Goal: Entertainment & Leisure: Browse casually

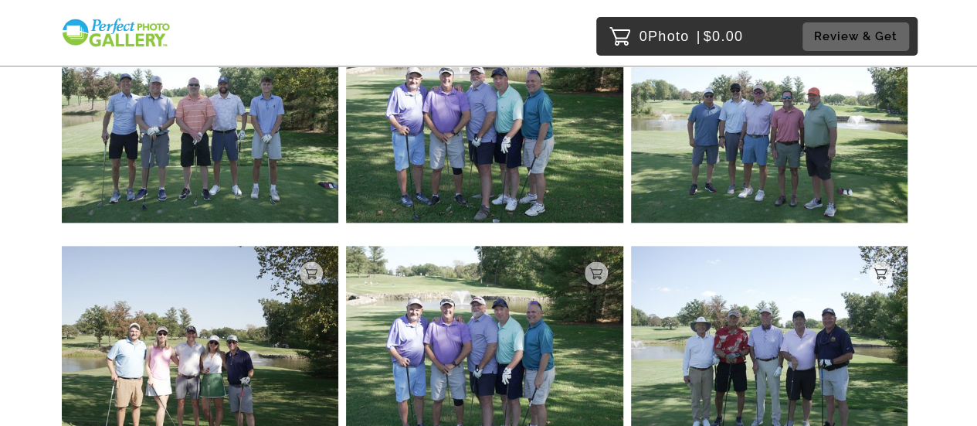
scroll to position [6643, 0]
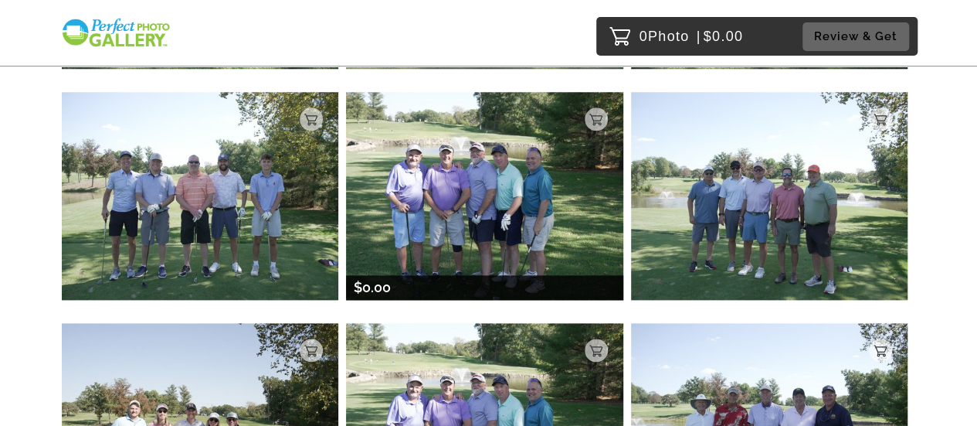
click at [497, 212] on img at bounding box center [484, 196] width 277 height 208
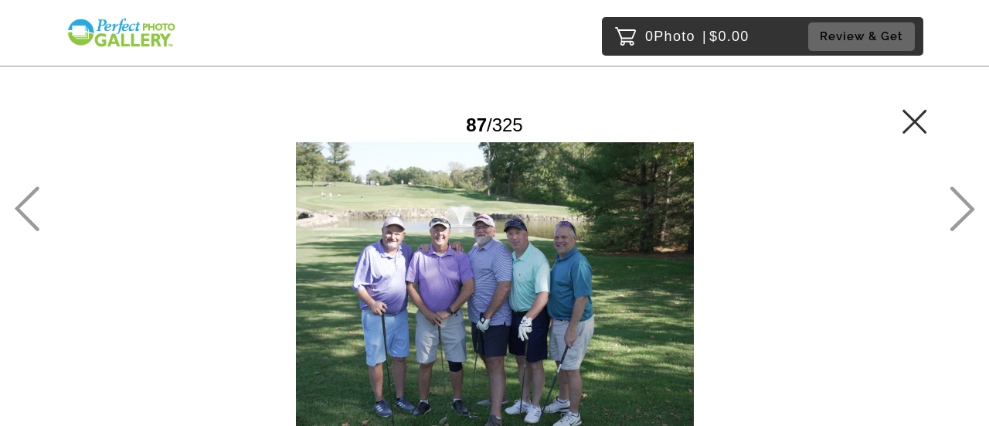
click at [963, 206] on icon at bounding box center [961, 208] width 25 height 45
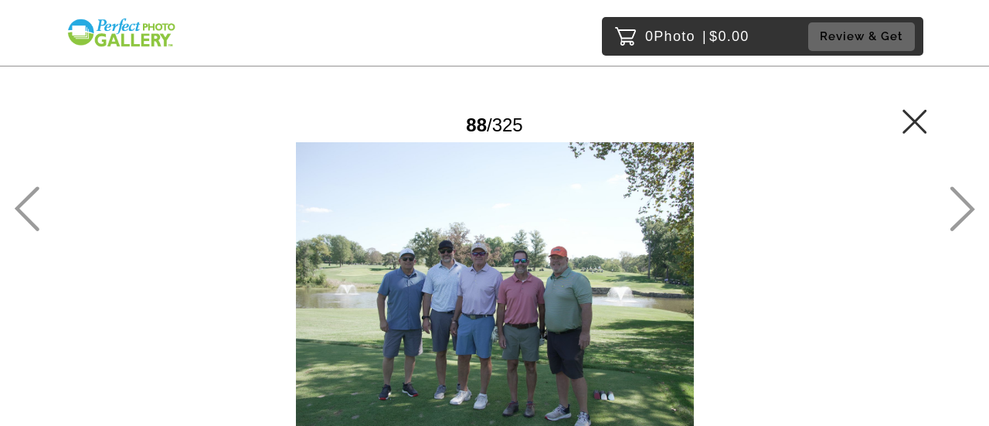
click at [963, 206] on icon at bounding box center [961, 208] width 25 height 45
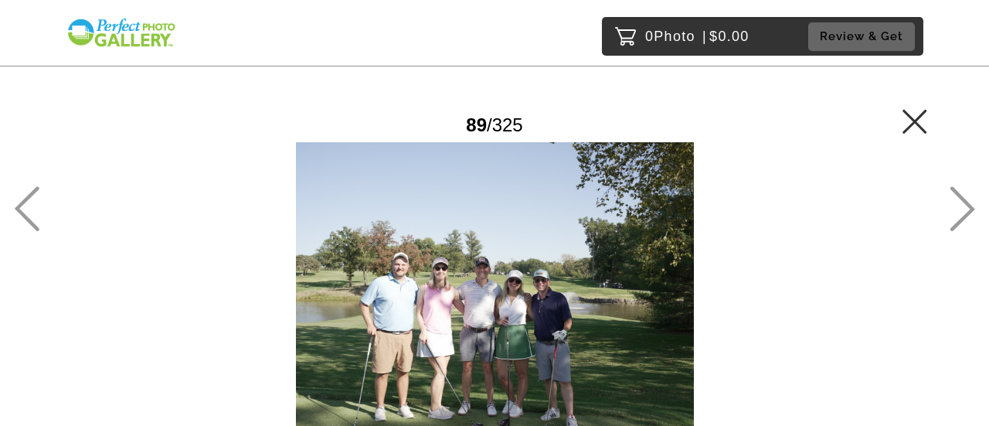
click at [963, 206] on icon at bounding box center [961, 208] width 25 height 45
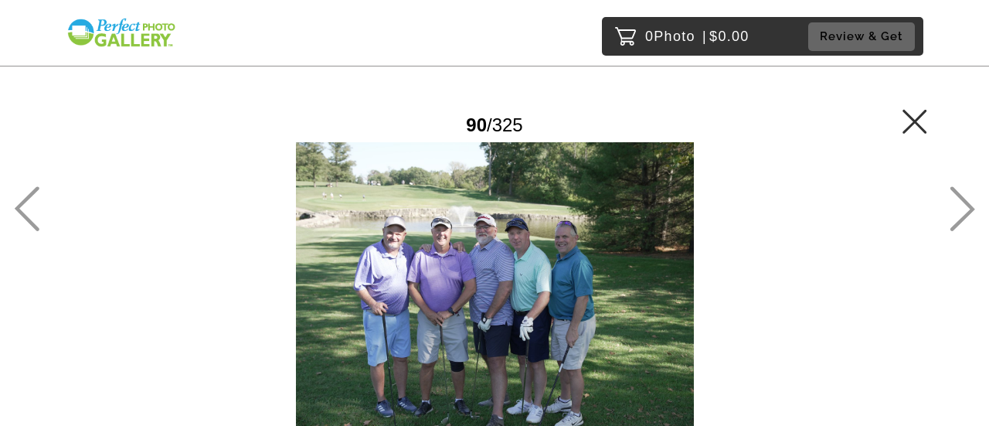
click at [962, 214] on icon at bounding box center [961, 208] width 25 height 45
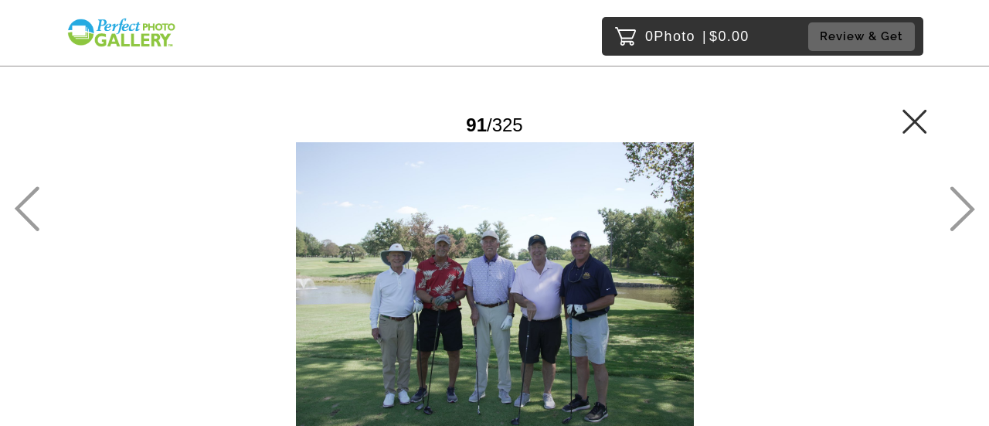
click at [961, 212] on icon at bounding box center [961, 208] width 25 height 45
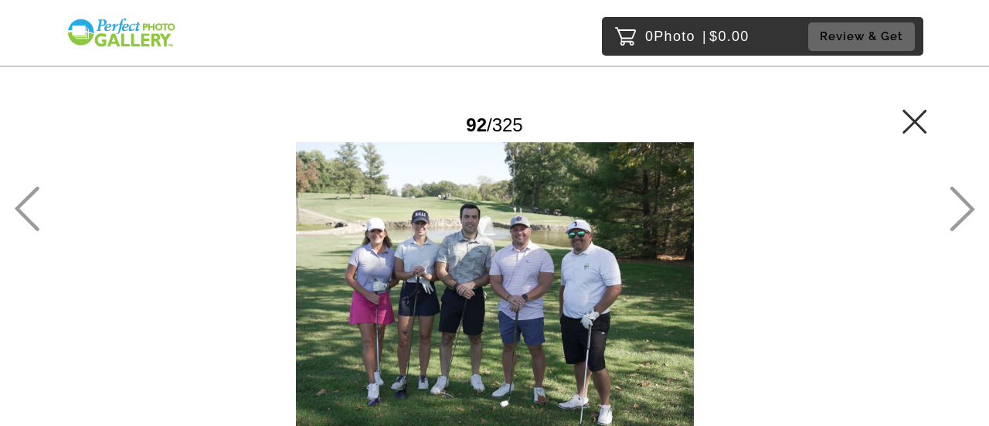
click at [921, 124] on icon at bounding box center [914, 121] width 25 height 25
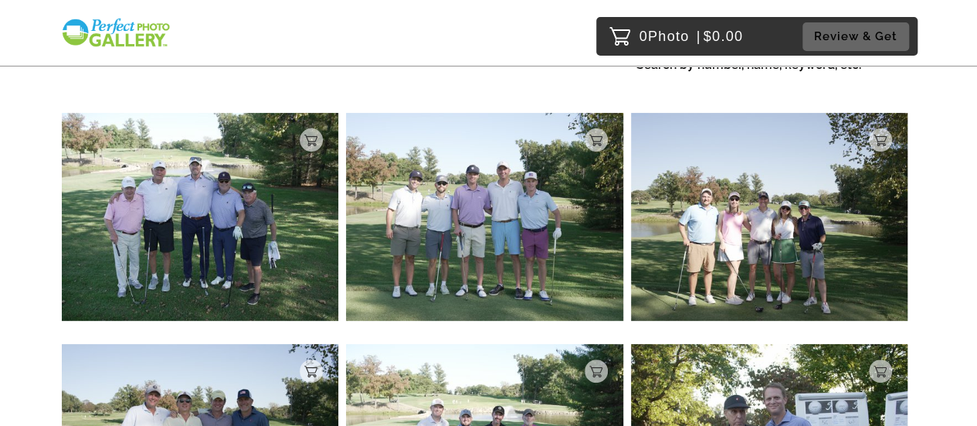
scroll to position [154, 0]
